Goal: Navigation & Orientation: Find specific page/section

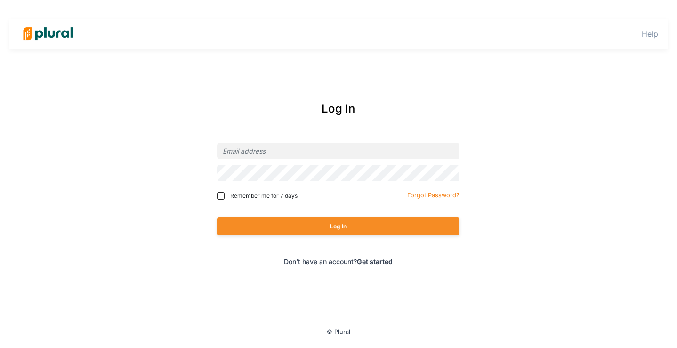
click at [46, 35] on img at bounding box center [48, 33] width 66 height 33
click at [646, 31] on link "Help" at bounding box center [649, 33] width 16 height 9
